Goal: Navigation & Orientation: Find specific page/section

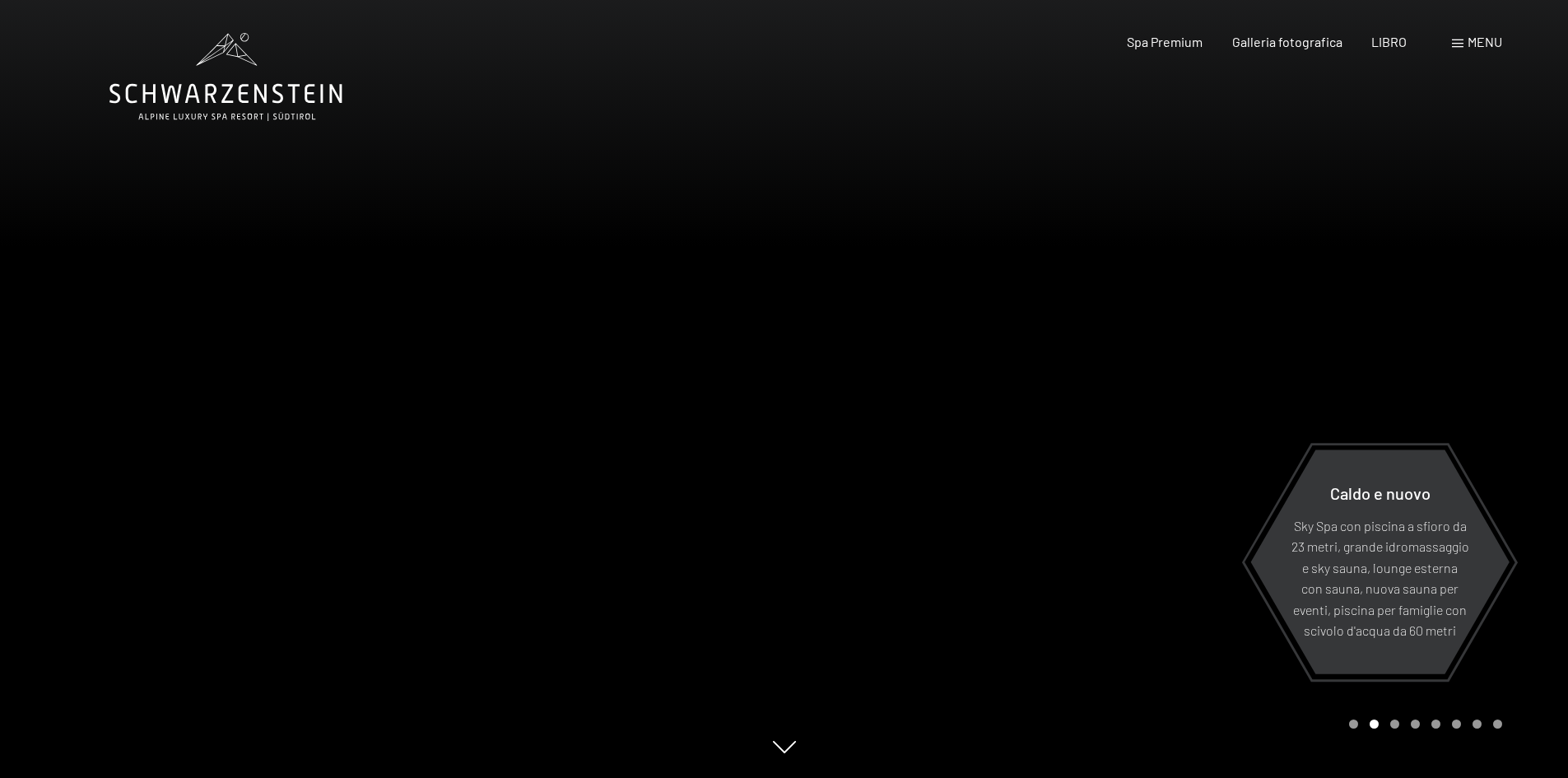
click at [1462, 43] on span at bounding box center [1458, 44] width 12 height 8
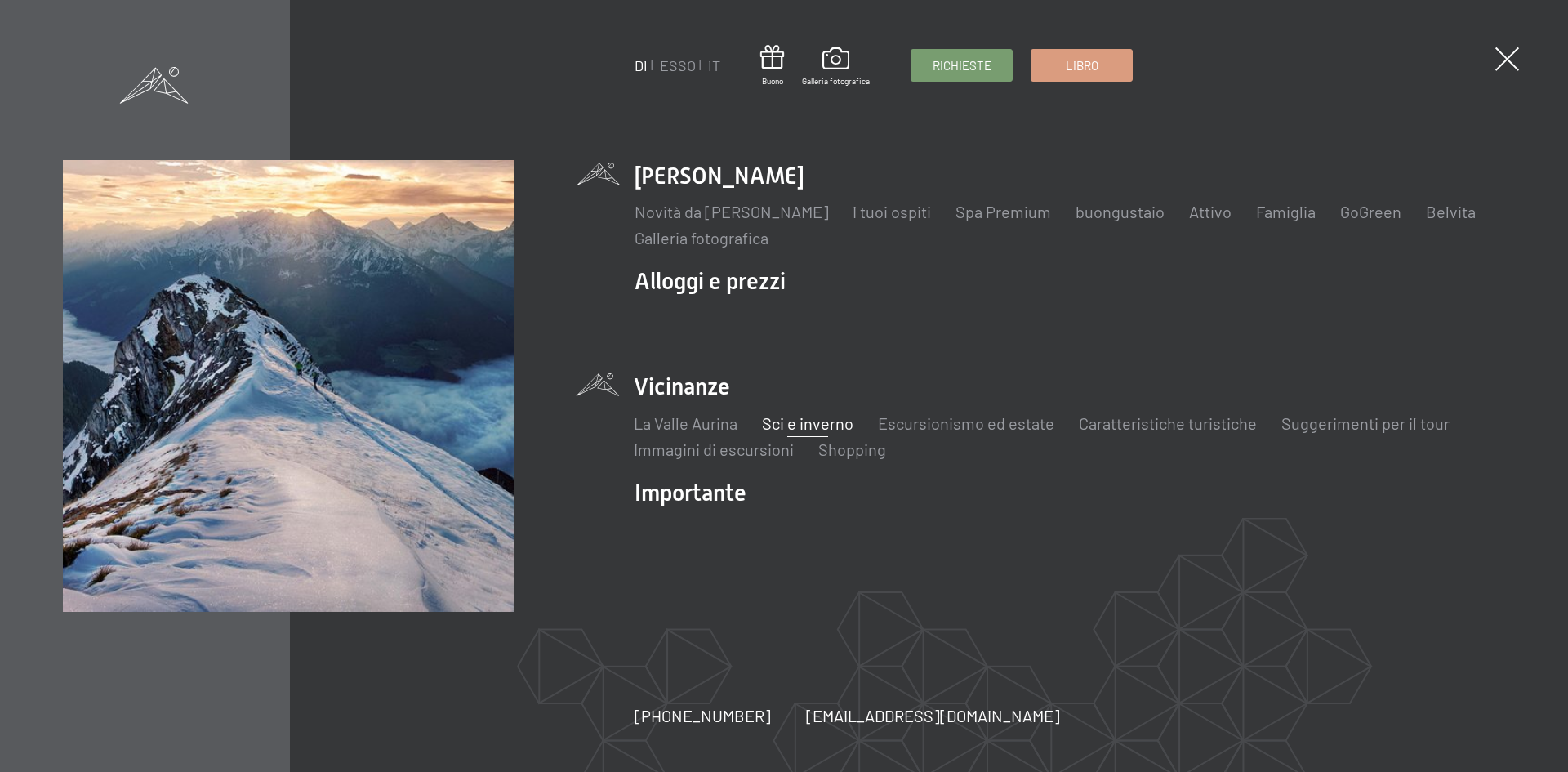
click at [792, 427] on font "Sci e inverno" at bounding box center [808, 423] width 92 height 20
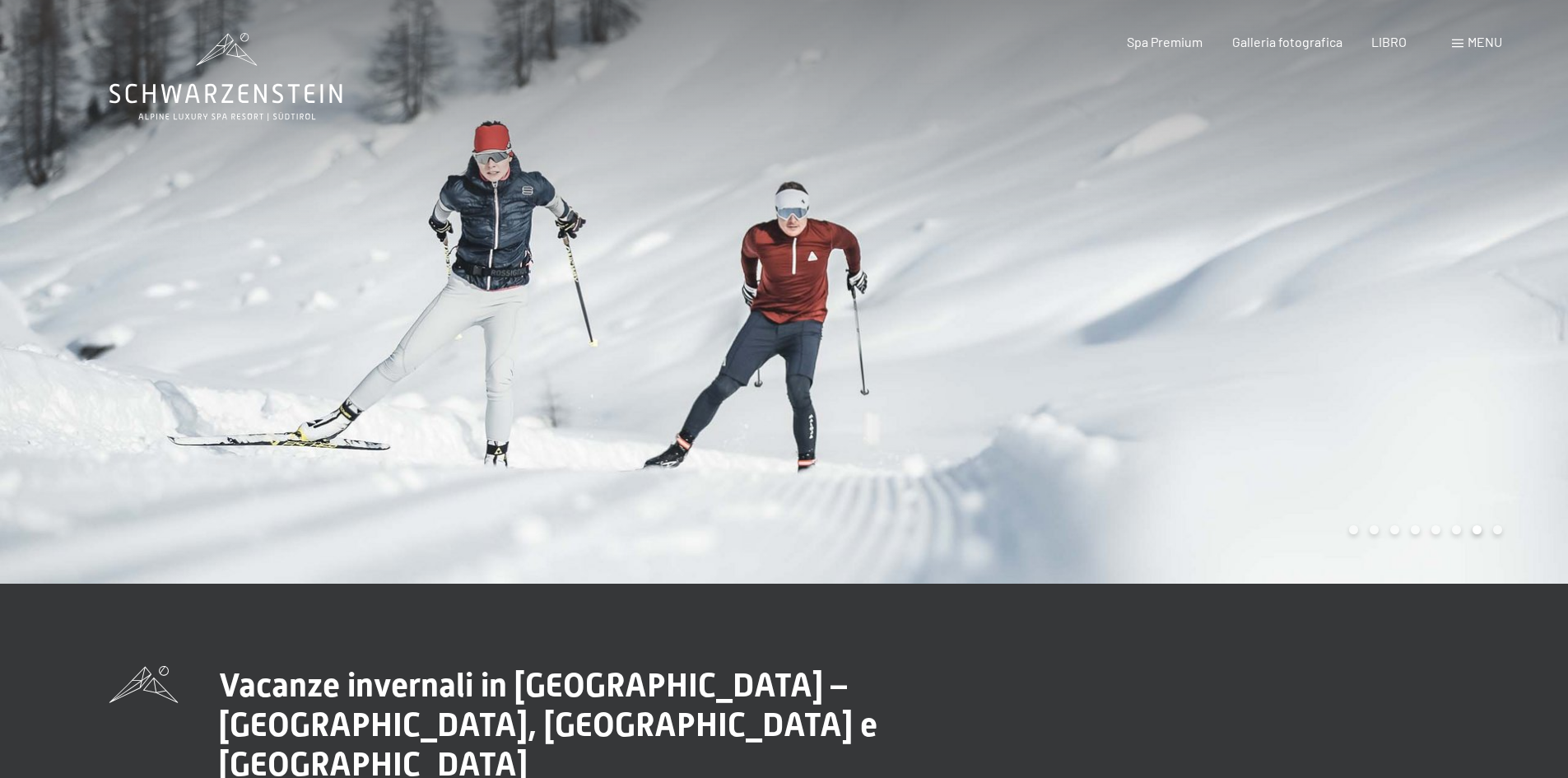
click at [1459, 40] on span at bounding box center [1458, 44] width 12 height 8
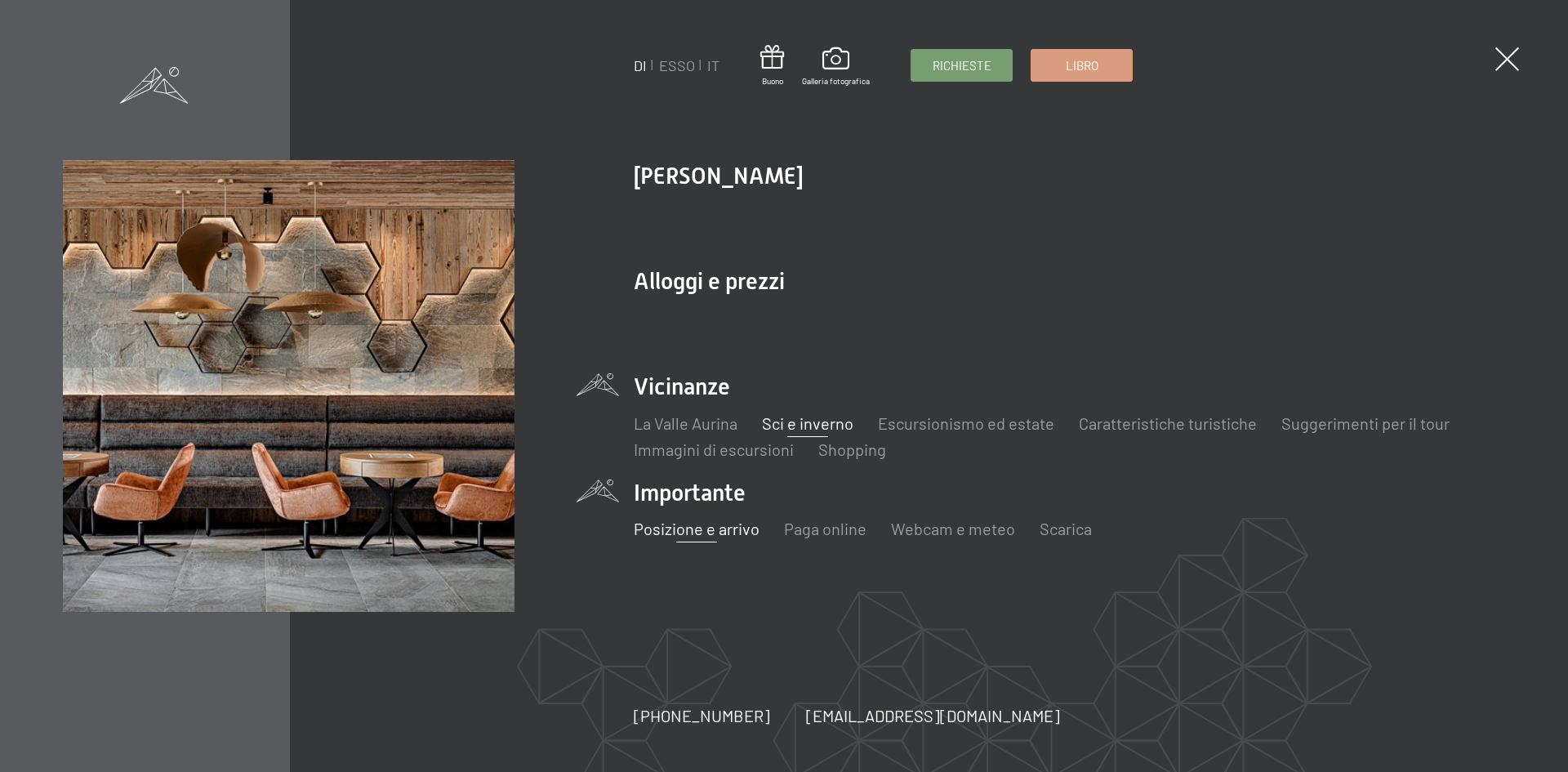
click at [692, 530] on font "Posizione e arrivo" at bounding box center [697, 528] width 126 height 20
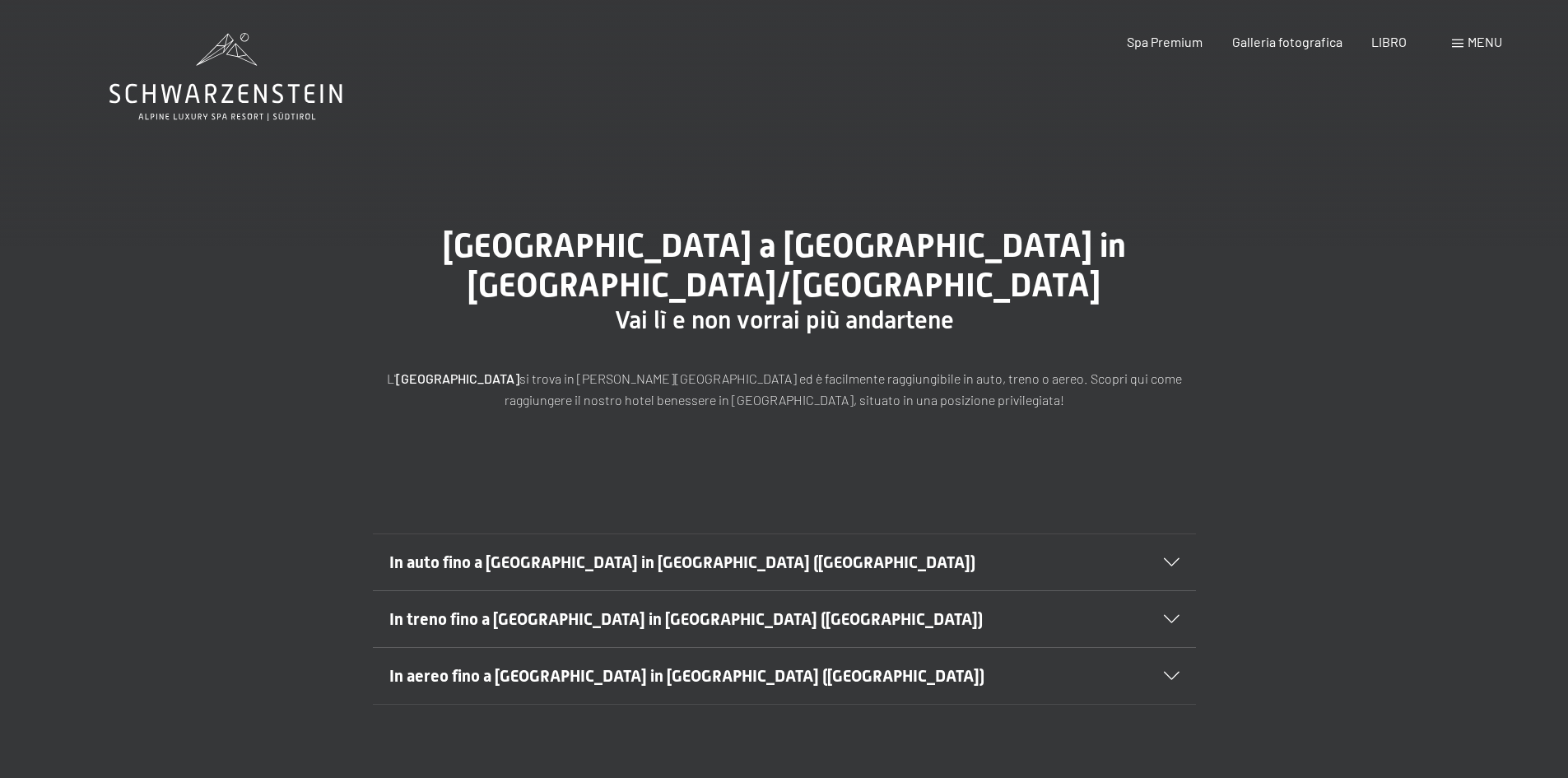
click at [1172, 565] on icon at bounding box center [1172, 562] width 16 height 8
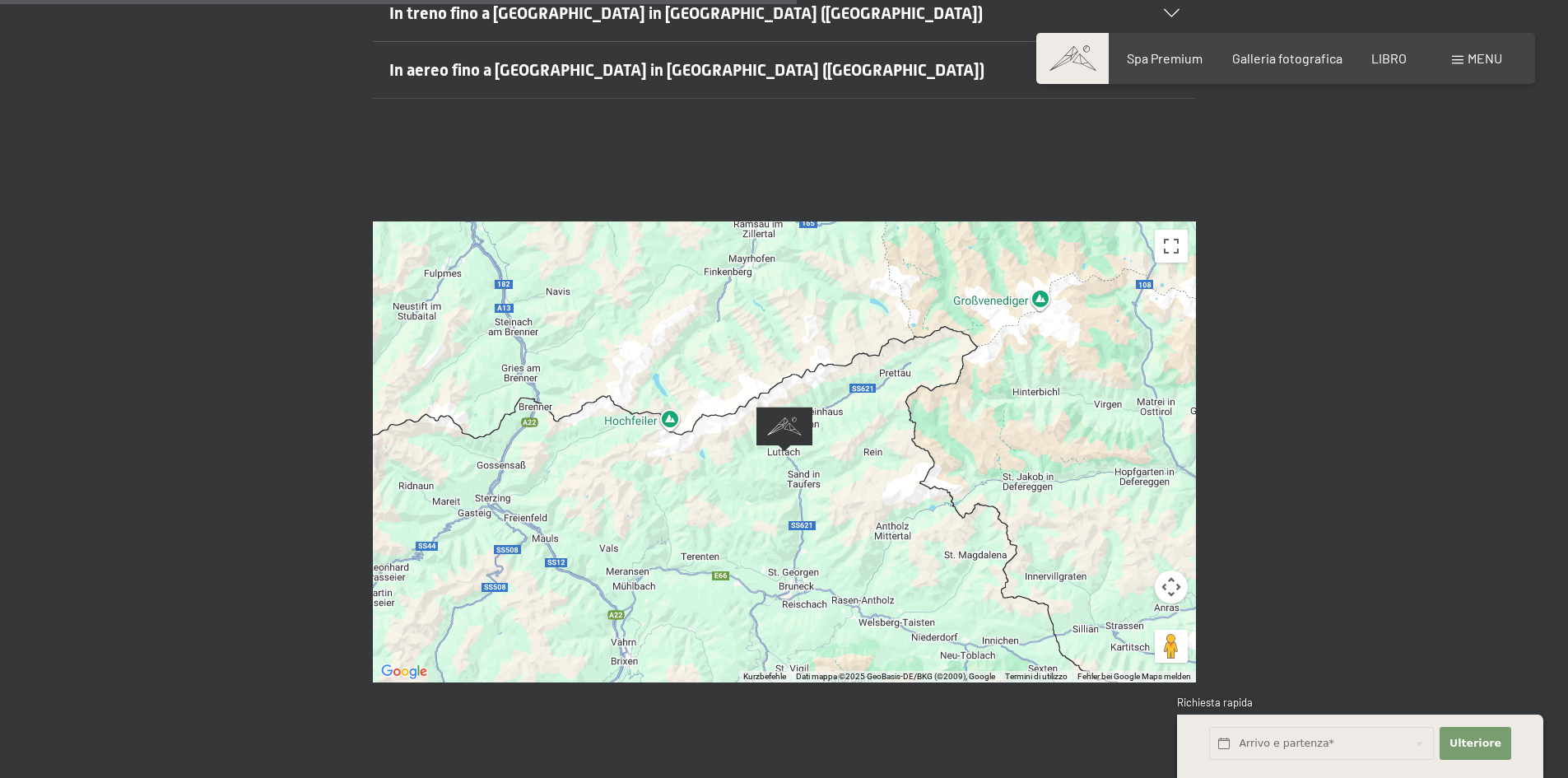
scroll to position [1071, 0]
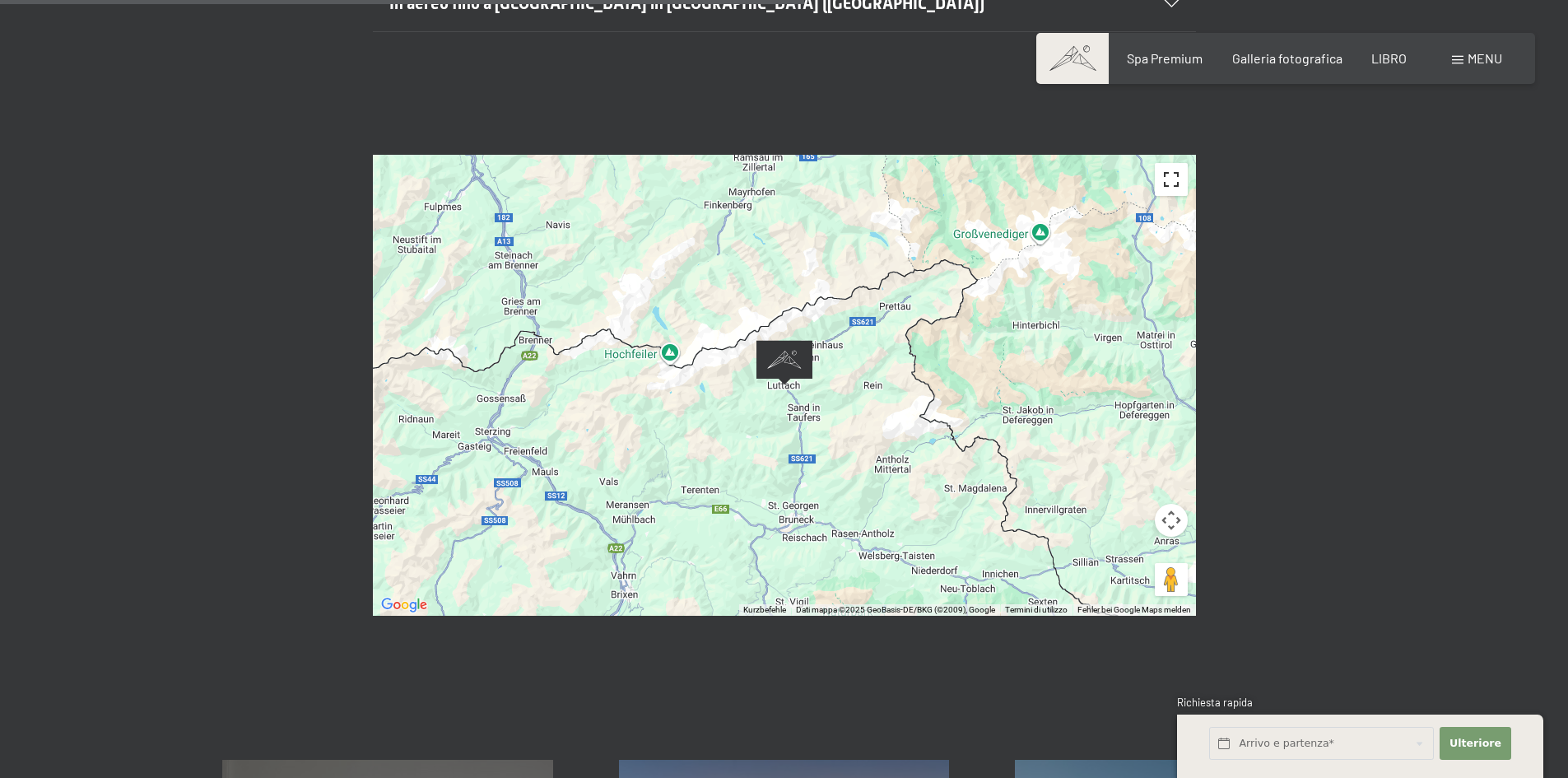
click at [1172, 182] on button "Visualizzazione a schermo intero attivata/disattivata" at bounding box center [1172, 180] width 33 height 33
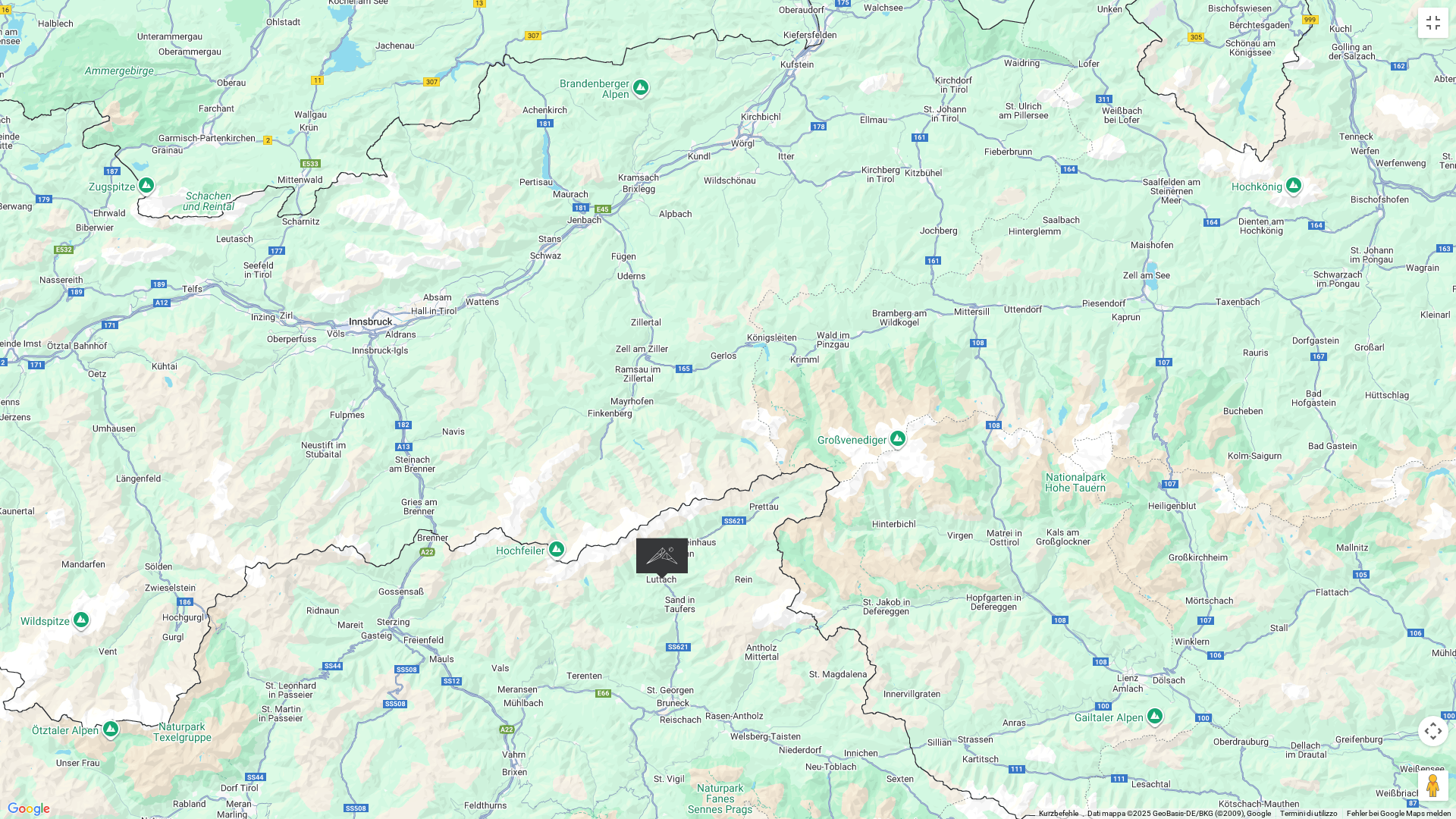
drag, startPoint x: 335, startPoint y: 249, endPoint x: 373, endPoint y: 409, distance: 164.5
click at [373, 409] on div at bounding box center [728, 409] width 1456 height 819
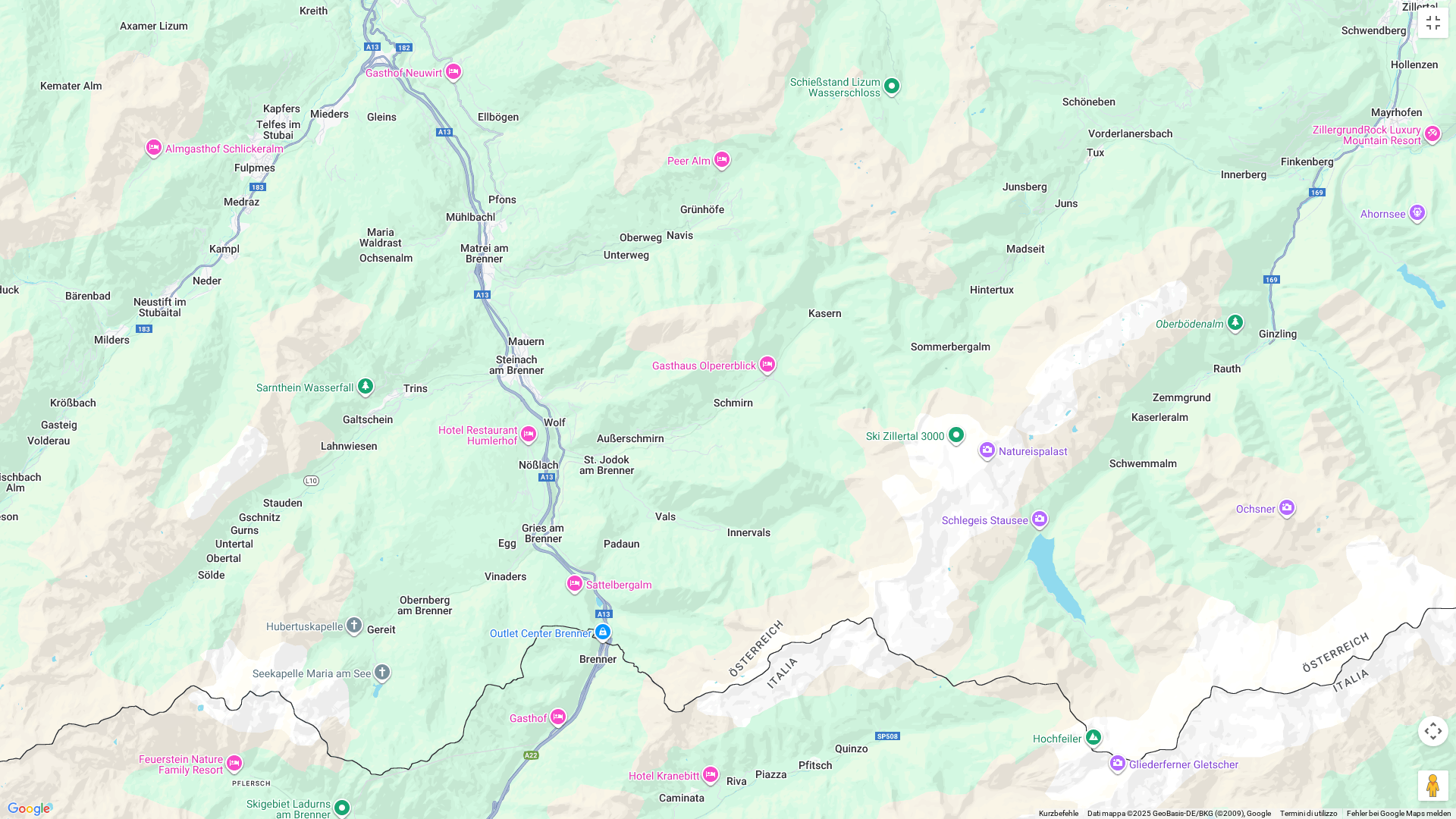
drag, startPoint x: 472, startPoint y: 499, endPoint x: 455, endPoint y: 337, distance: 162.9
click at [455, 337] on div at bounding box center [728, 409] width 1456 height 819
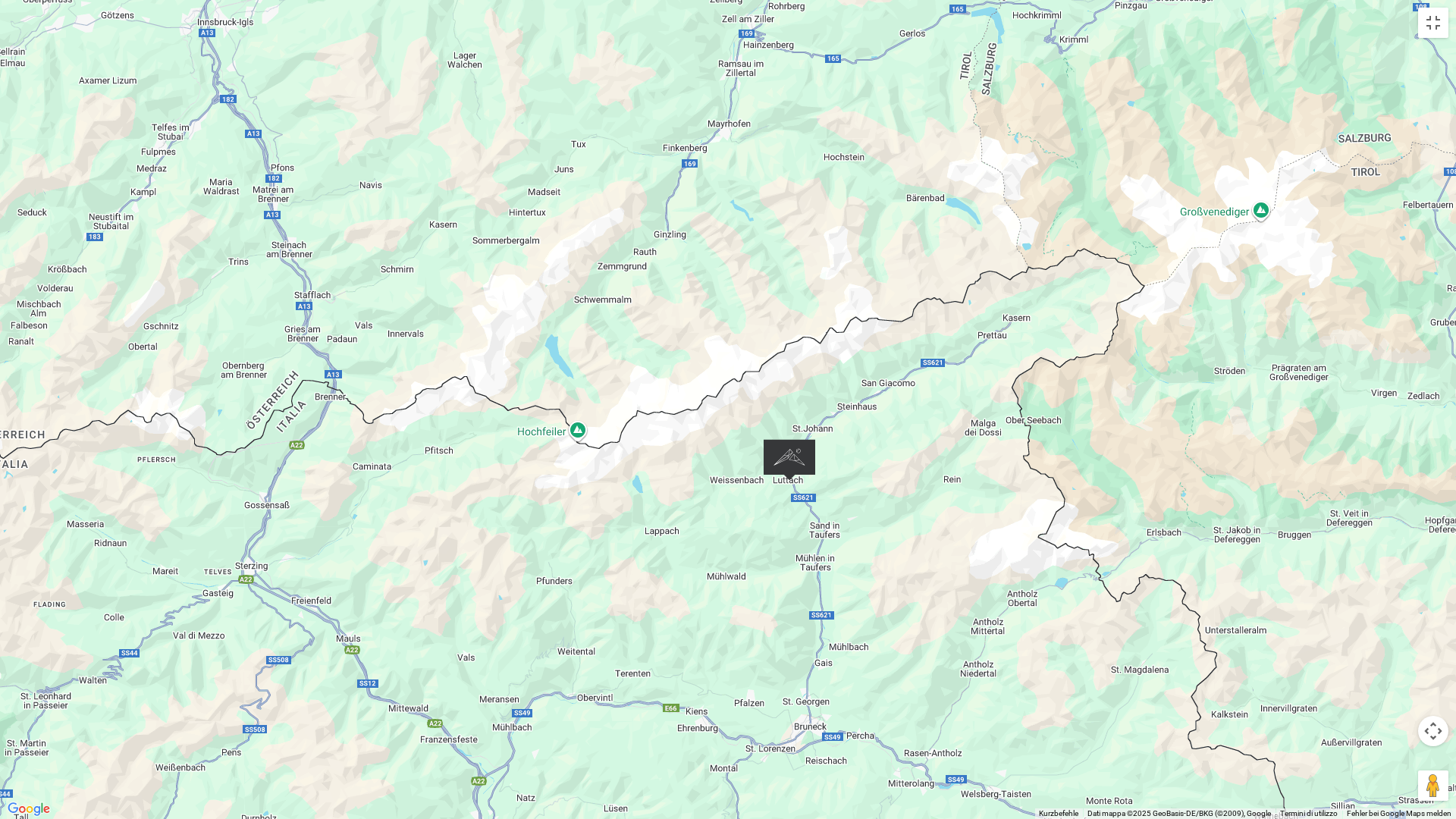
drag, startPoint x: 836, startPoint y: 572, endPoint x: 621, endPoint y: 376, distance: 290.9
click at [621, 376] on div at bounding box center [728, 409] width 1456 height 819
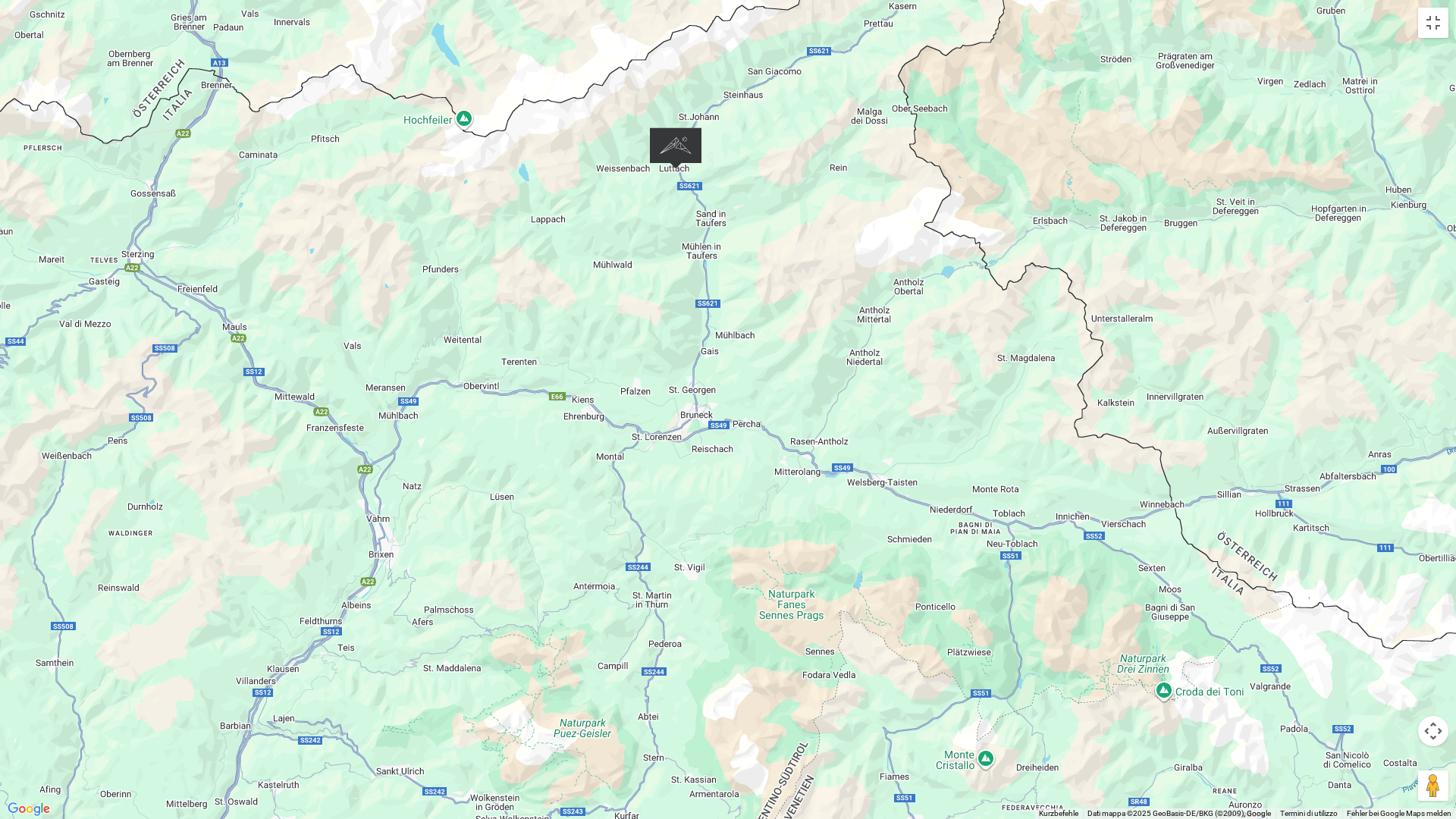
drag, startPoint x: 721, startPoint y: 585, endPoint x: 601, endPoint y: 300, distance: 309.2
click at [601, 300] on div at bounding box center [728, 409] width 1456 height 819
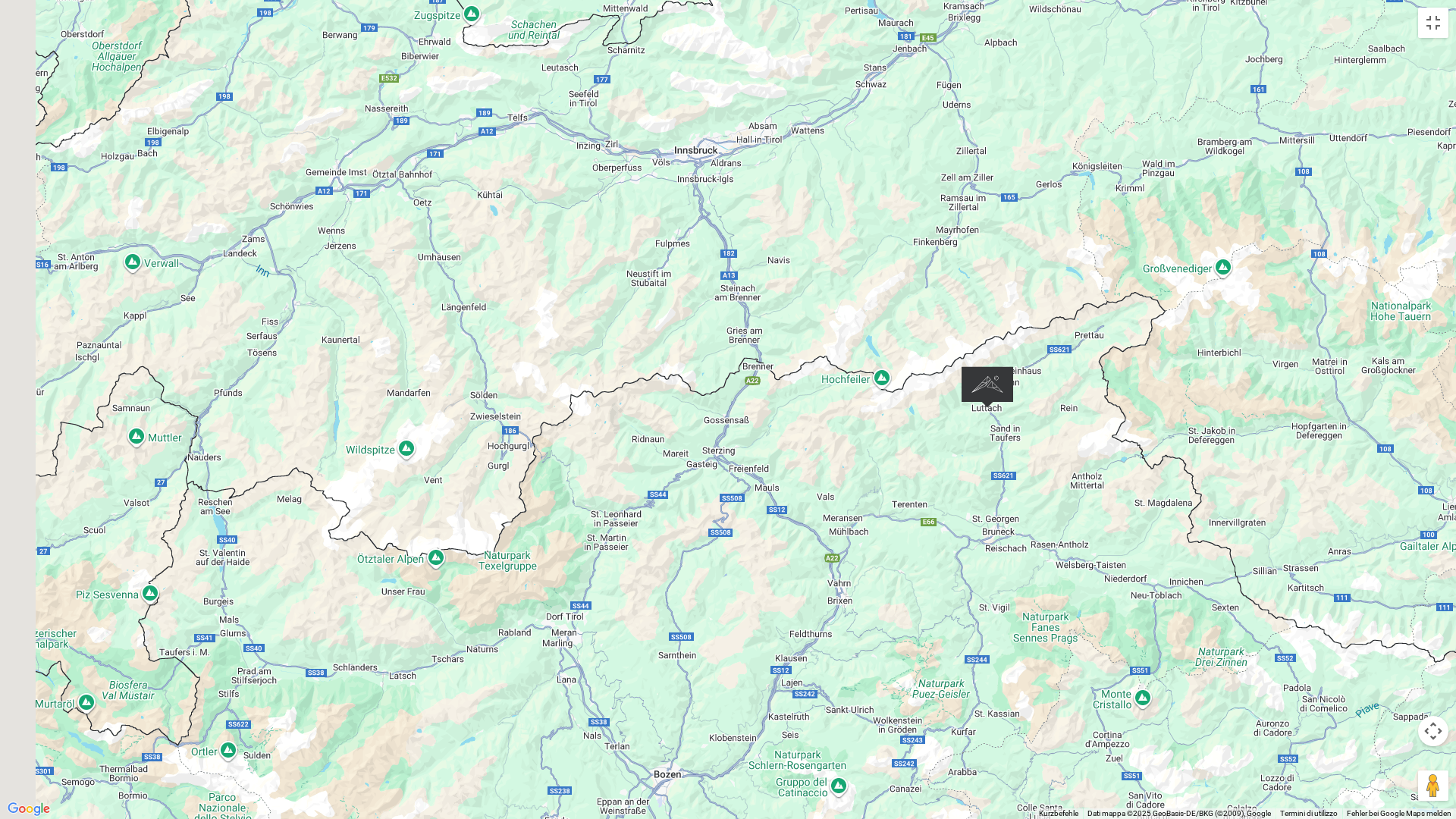
drag, startPoint x: 636, startPoint y: 524, endPoint x: 997, endPoint y: 597, distance: 368.3
click at [997, 597] on div at bounding box center [728, 409] width 1456 height 819
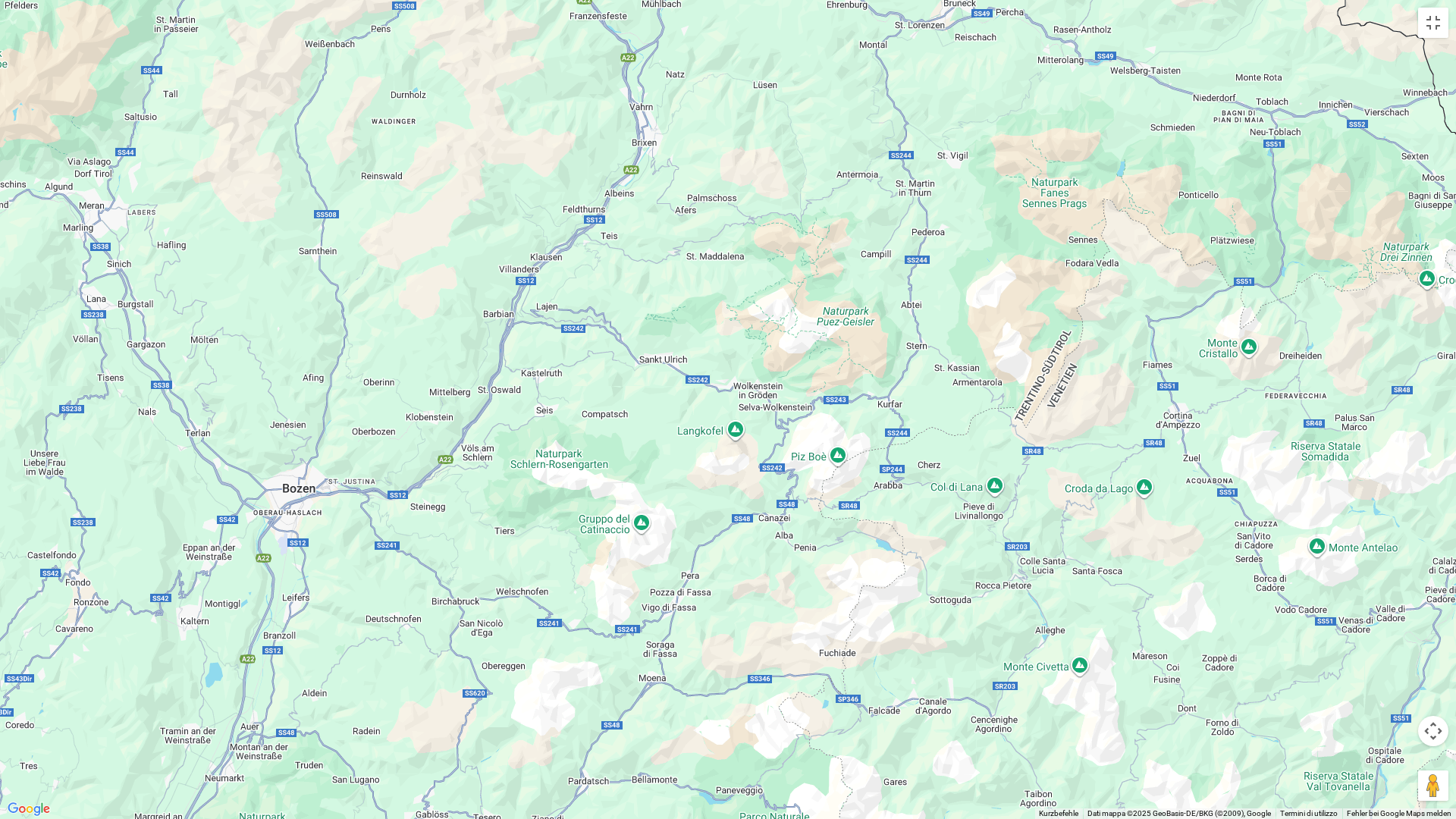
drag, startPoint x: 803, startPoint y: 622, endPoint x: 575, endPoint y: 244, distance: 441.4
click at [600, 160] on div at bounding box center [728, 409] width 1456 height 819
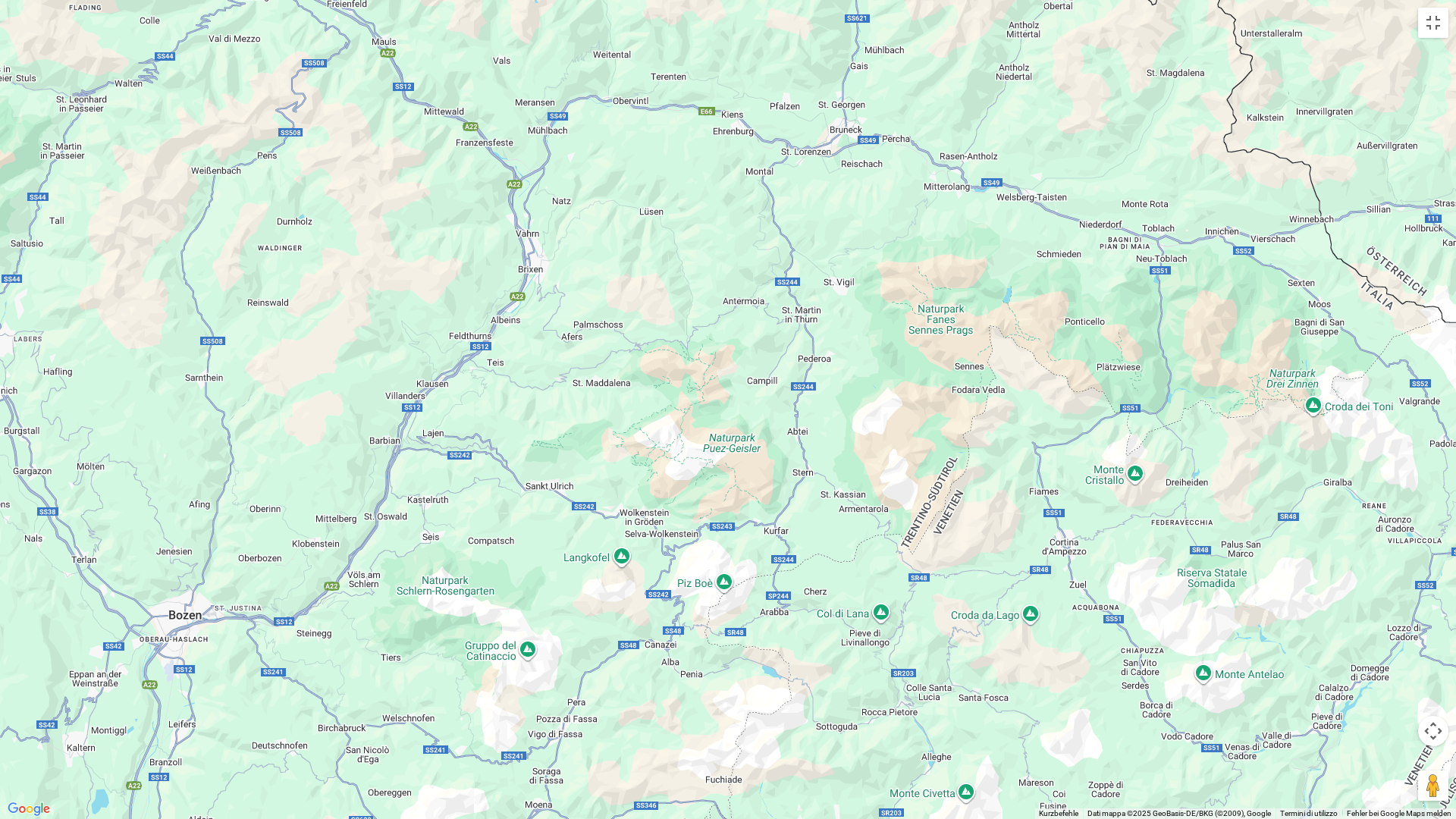
drag, startPoint x: 819, startPoint y: 509, endPoint x: 702, endPoint y: 635, distance: 171.9
click at [702, 635] on div at bounding box center [728, 409] width 1456 height 819
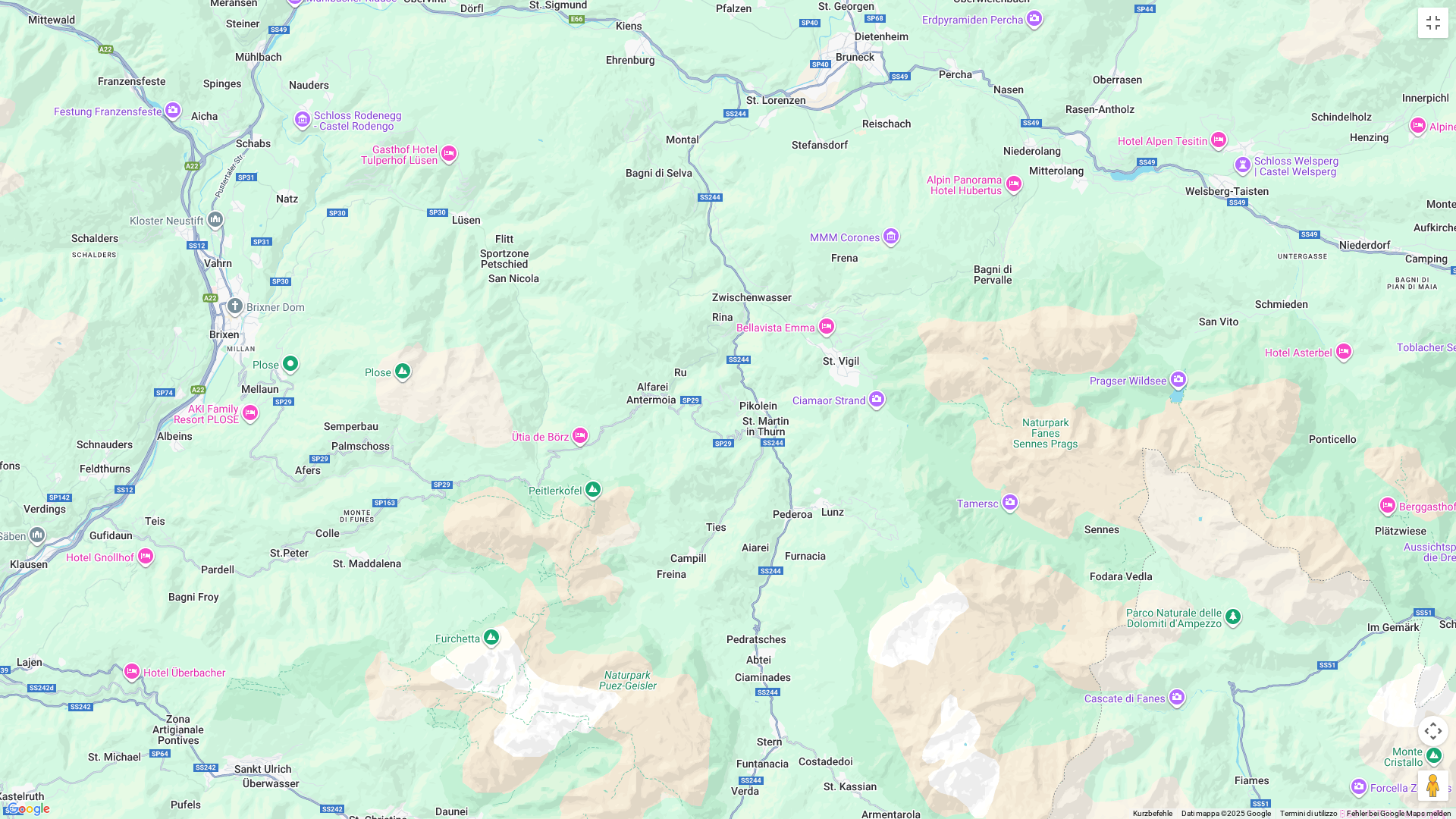
drag, startPoint x: 774, startPoint y: 405, endPoint x: 692, endPoint y: 421, distance: 83.5
click at [644, 716] on div at bounding box center [728, 409] width 1456 height 819
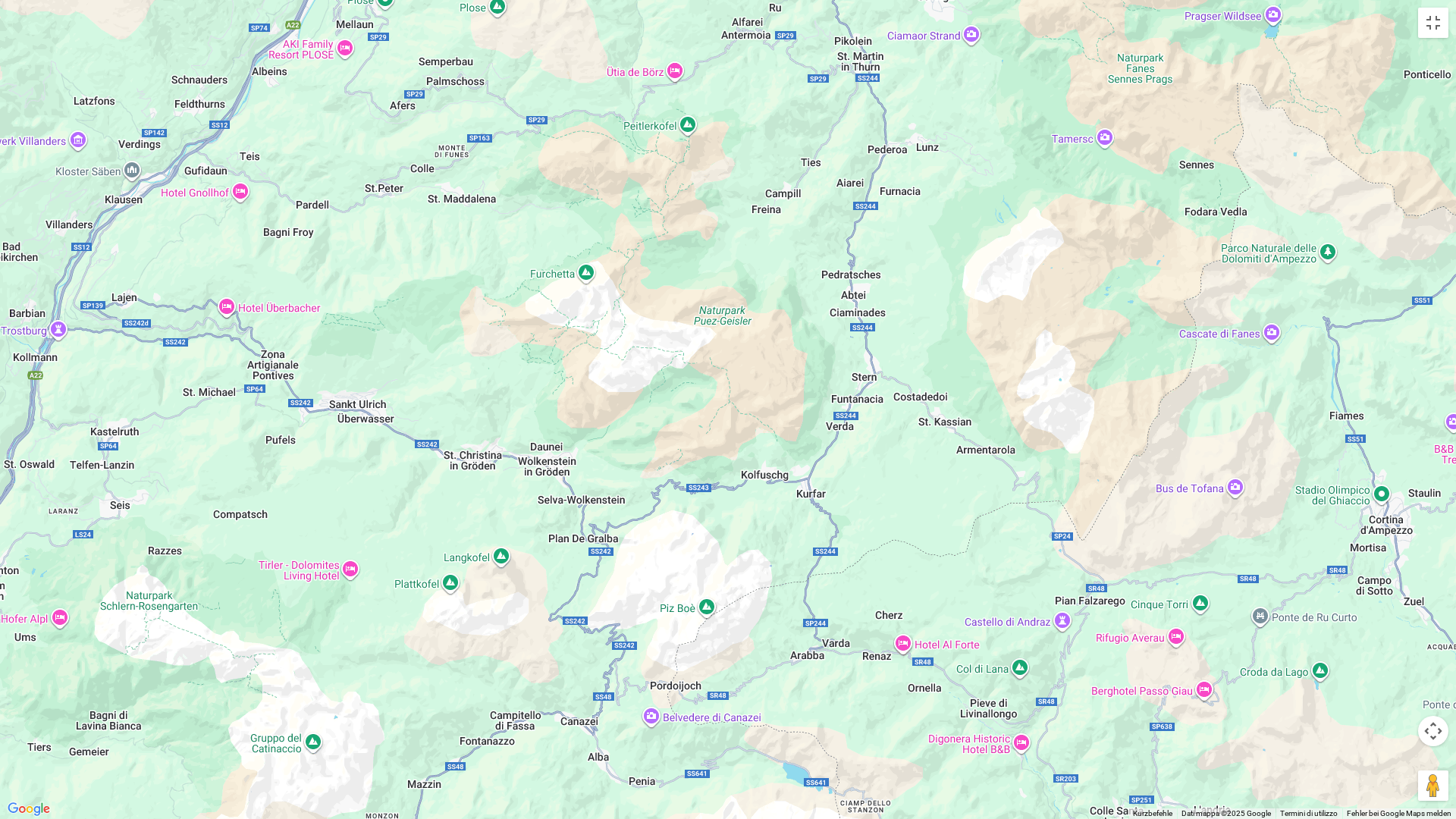
drag, startPoint x: 713, startPoint y: 344, endPoint x: 683, endPoint y: 490, distance: 149.1
click at [694, 495] on div at bounding box center [728, 409] width 1456 height 819
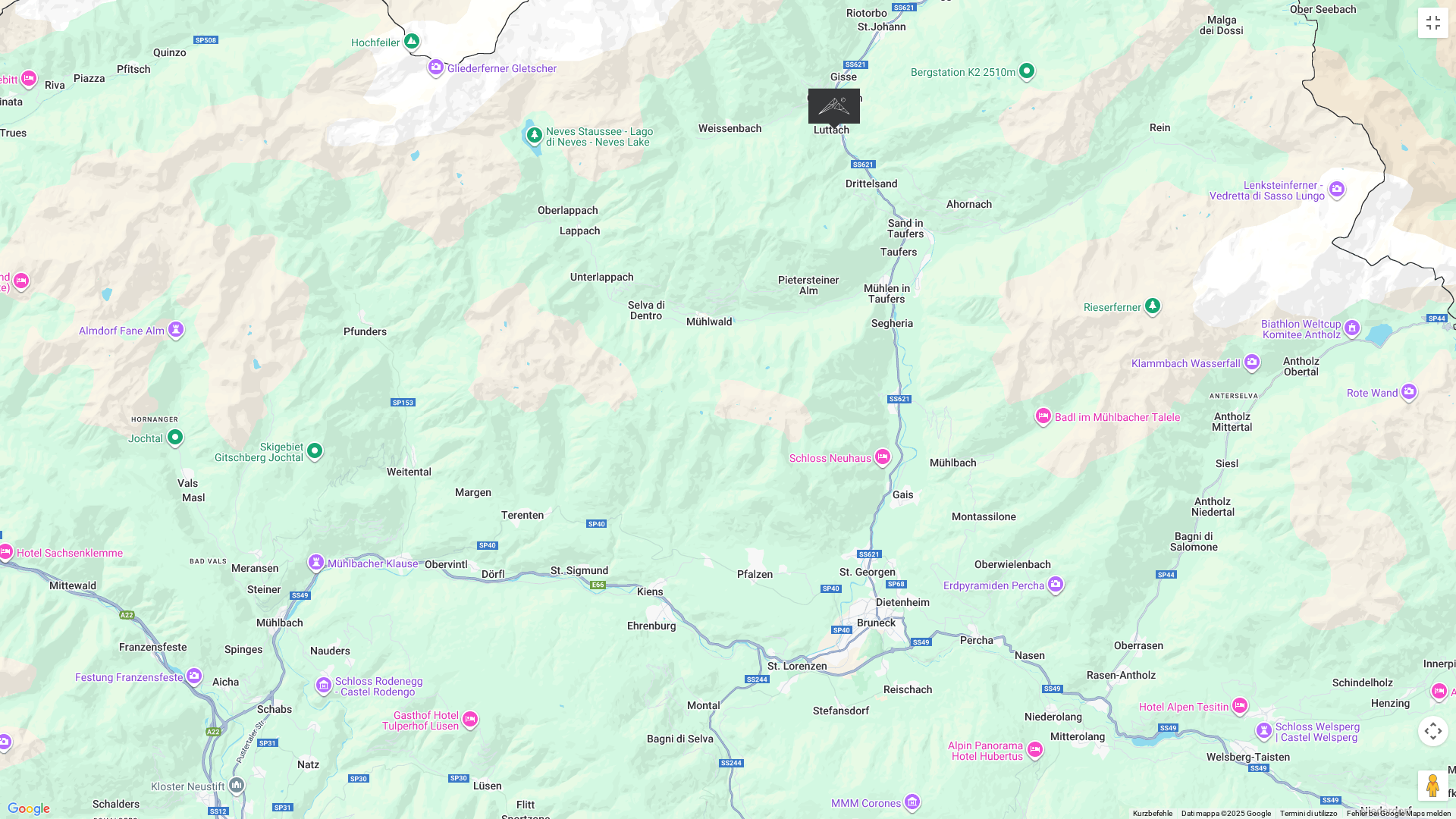
drag, startPoint x: 795, startPoint y: 337, endPoint x: 766, endPoint y: 796, distance: 459.9
click at [766, 716] on div at bounding box center [728, 409] width 1456 height 819
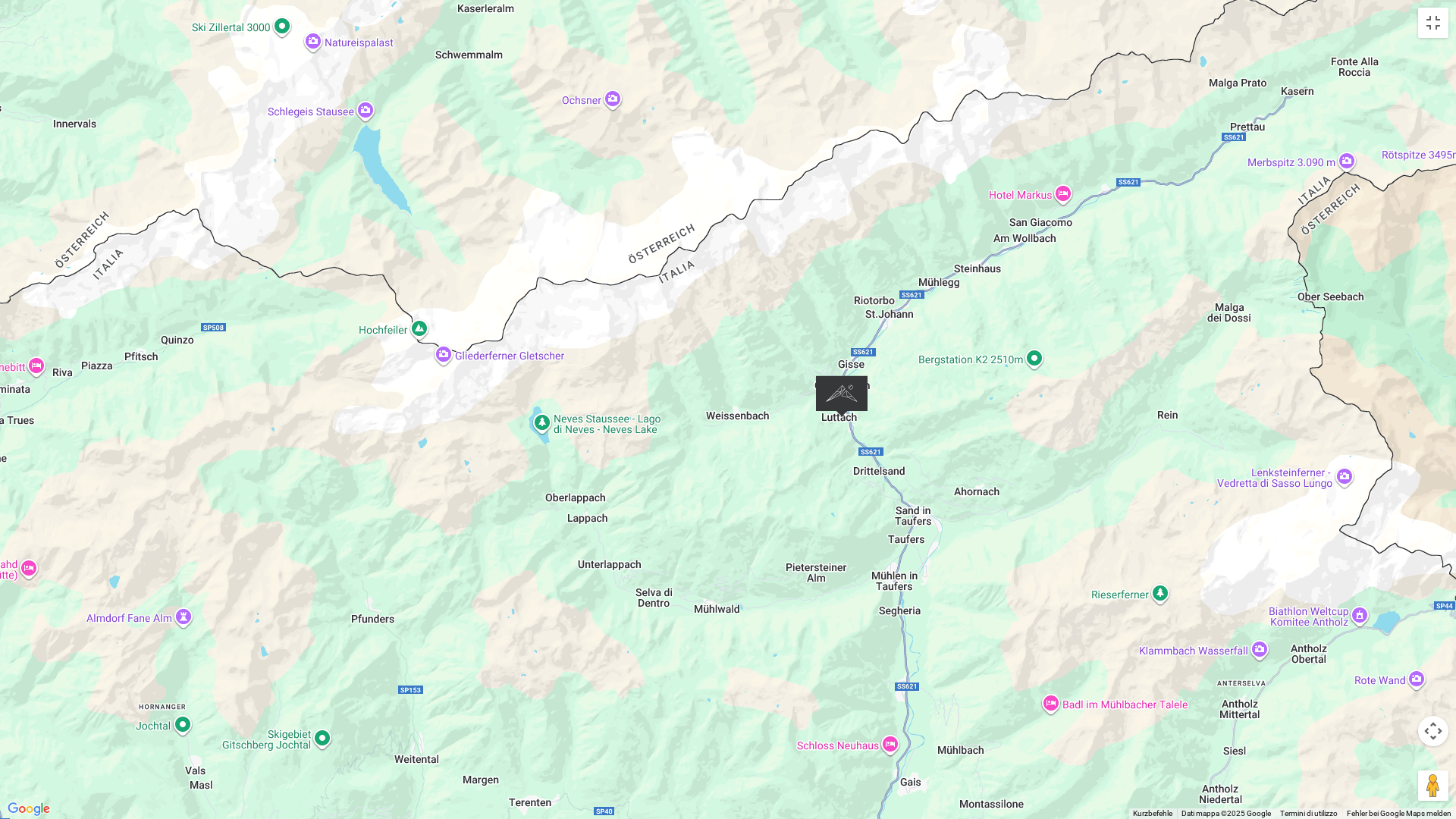
drag, startPoint x: 736, startPoint y: 170, endPoint x: 738, endPoint y: 446, distance: 276.0
click at [738, 446] on div at bounding box center [728, 409] width 1456 height 819
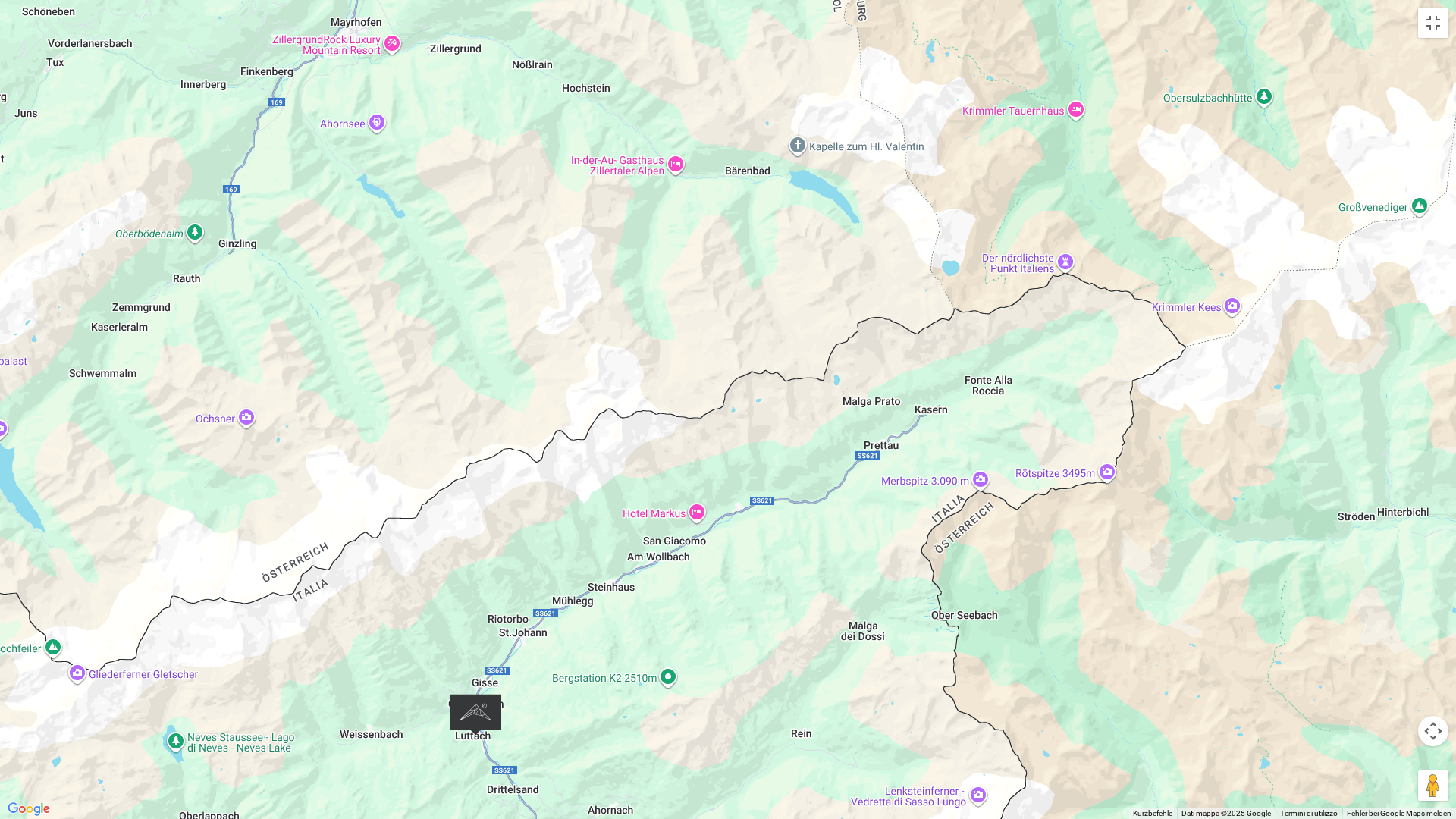
drag, startPoint x: 1154, startPoint y: 115, endPoint x: 808, endPoint y: 395, distance: 445.1
click at [808, 395] on div at bounding box center [728, 409] width 1456 height 819
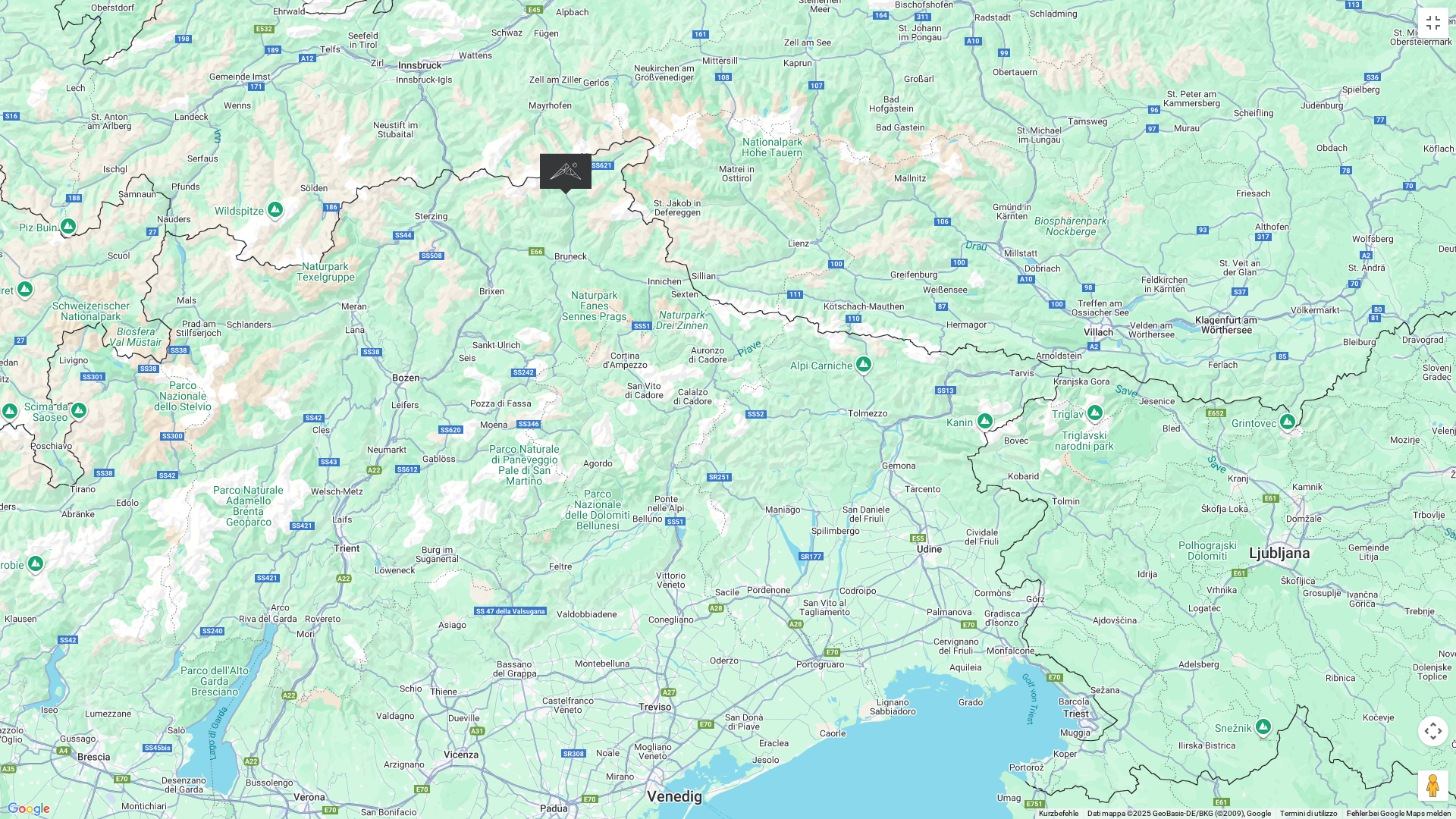
drag, startPoint x: 430, startPoint y: 619, endPoint x: 548, endPoint y: 139, distance: 494.3
click at [548, 139] on div at bounding box center [728, 409] width 1456 height 819
click at [635, 332] on div at bounding box center [728, 409] width 1456 height 819
click at [1440, 25] on button "Visualizzazione a schermo intero attivata/disattivata" at bounding box center [1433, 23] width 30 height 30
